Goal: Find specific page/section: Find specific page/section

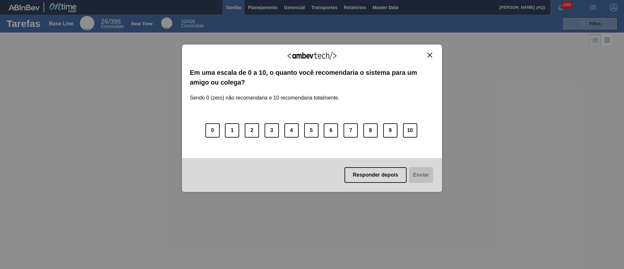
click at [432, 53] on img "Close" at bounding box center [430, 55] width 5 height 5
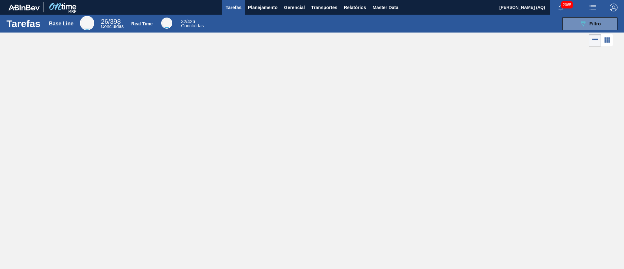
click at [449, 150] on div "Tarefas Base Line 26 / 398 Concluídas Real Time 32 / 426 Concluídas 089F7B8B-B2…" at bounding box center [312, 127] width 624 height 225
click at [285, 78] on div "Tarefas Base Line 26 / 398 Concluídas Real Time 32 / 426 Concluídas 089F7B8B-B2…" at bounding box center [312, 127] width 624 height 225
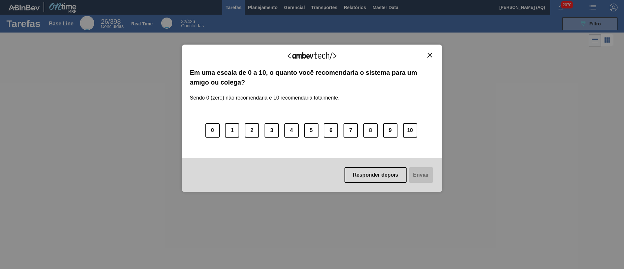
click at [436, 58] on div "Agradecemos seu feedback! Em uma escala de 0 a 10, o quanto você recomendaria o…" at bounding box center [312, 119] width 260 height 148
click at [433, 56] on button "Close" at bounding box center [430, 55] width 9 height 6
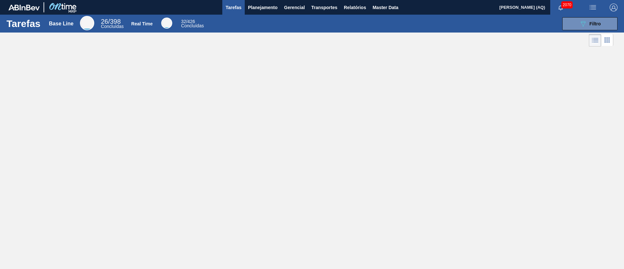
drag, startPoint x: 431, startPoint y: 72, endPoint x: 342, endPoint y: 63, distance: 88.9
click at [427, 72] on div "Tarefas Base Line 26 / 398 Concluídas Real Time 32 / 426 Concluídas 089F7B8B-B2…" at bounding box center [312, 127] width 624 height 225
click at [254, 5] on span "Planejamento" at bounding box center [263, 8] width 30 height 8
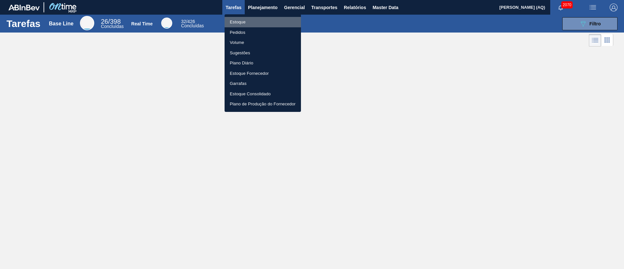
click at [250, 23] on li "Estoque" at bounding box center [263, 22] width 76 height 10
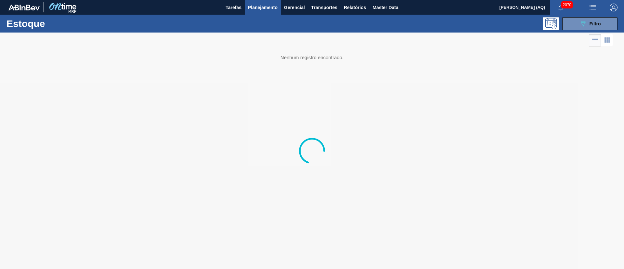
click at [186, 78] on div at bounding box center [312, 151] width 624 height 236
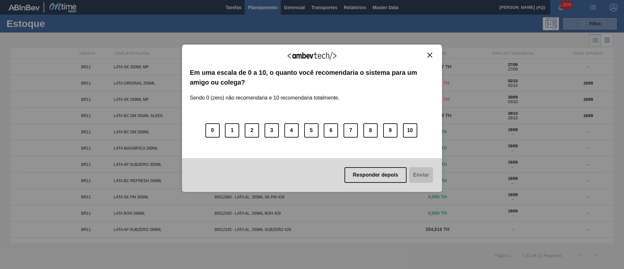
click at [431, 54] on img "Close" at bounding box center [430, 55] width 5 height 5
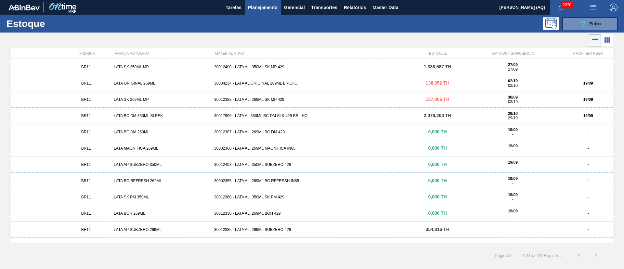
click at [429, 33] on div at bounding box center [307, 41] width 614 height 16
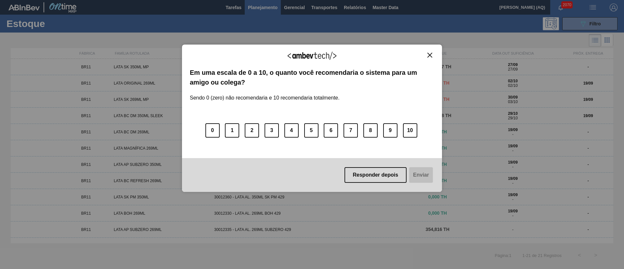
click at [431, 57] on img "Close" at bounding box center [430, 55] width 5 height 5
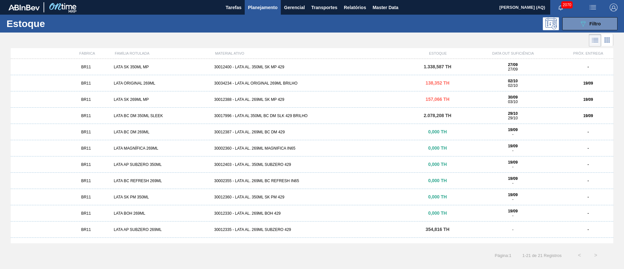
click at [443, 27] on div "089F7B8B-B2A5-4AFE-B5C0-19BA573D28AC Filtro" at bounding box center [362, 23] width 517 height 13
